Goal: Register for event/course

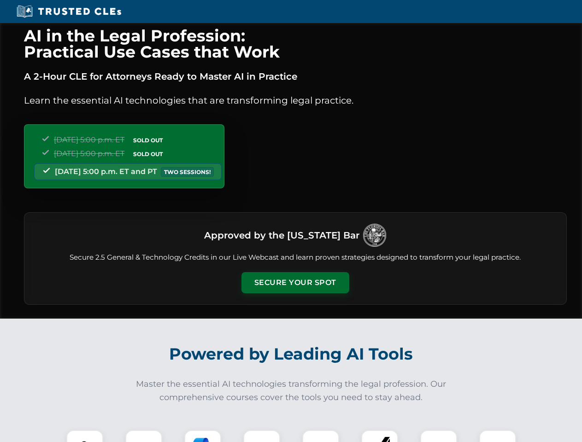
click at [295, 283] on button "Secure Your Spot" at bounding box center [295, 282] width 108 height 21
